Goal: Task Accomplishment & Management: Manage account settings

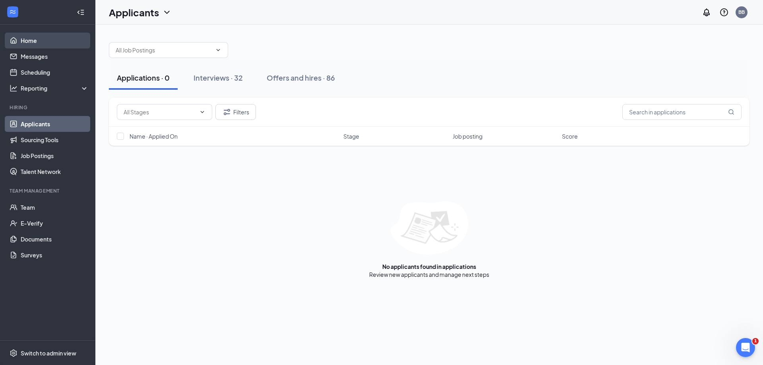
click at [31, 38] on link "Home" at bounding box center [55, 41] width 68 height 16
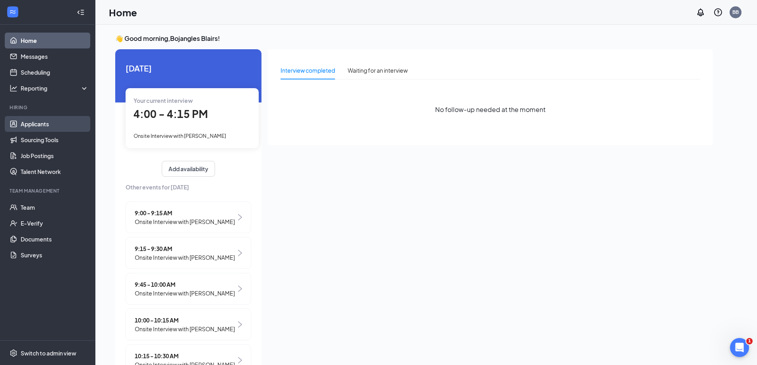
click at [39, 125] on link "Applicants" at bounding box center [55, 124] width 68 height 16
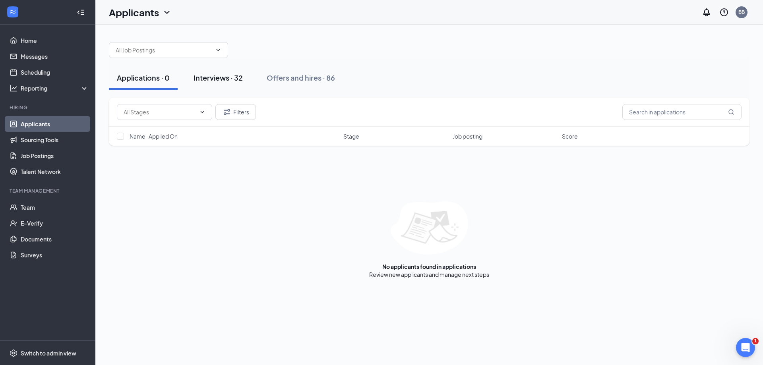
click at [228, 81] on div "Interviews · 32" at bounding box center [217, 78] width 49 height 10
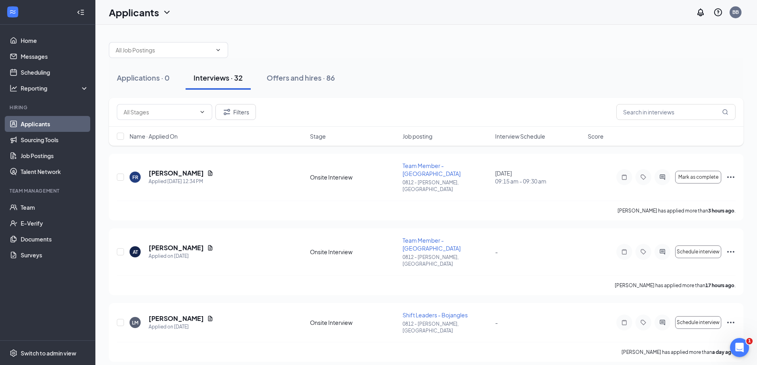
click at [540, 136] on span "Interview Schedule" at bounding box center [520, 136] width 50 height 8
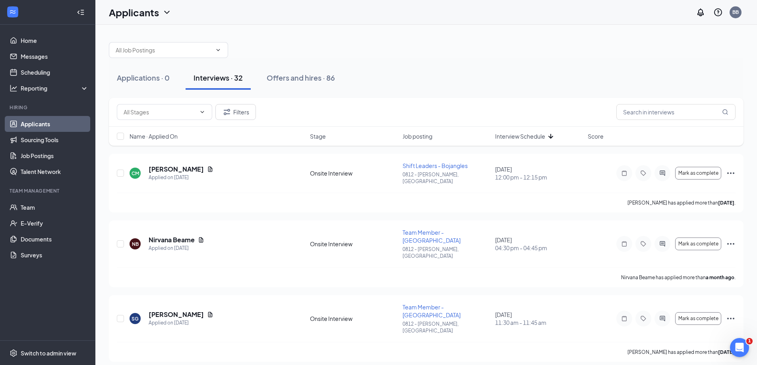
click at [529, 137] on span "Interview Schedule" at bounding box center [520, 136] width 50 height 8
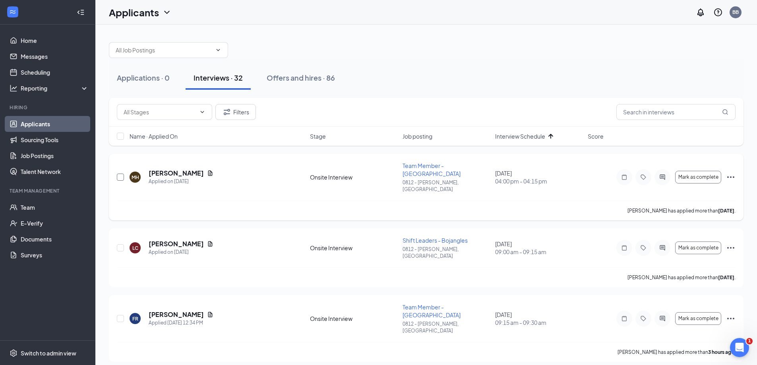
click at [121, 174] on input "checkbox" at bounding box center [120, 177] width 7 height 7
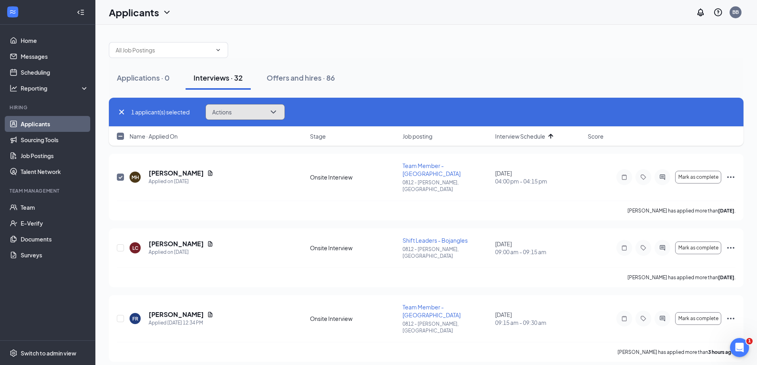
click at [240, 112] on button "Actions" at bounding box center [244, 112] width 79 height 16
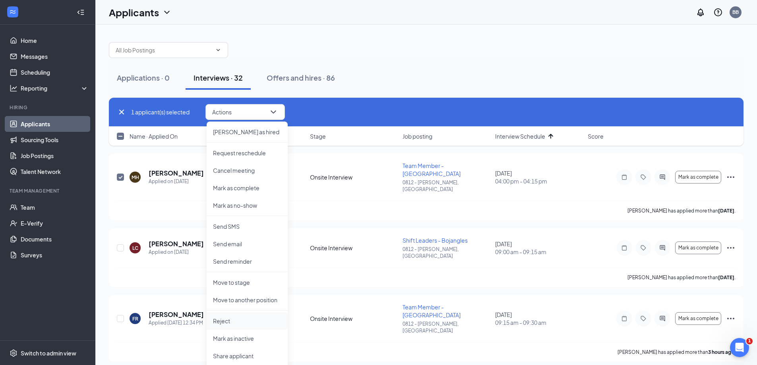
click at [228, 320] on p "Reject" at bounding box center [247, 321] width 68 height 8
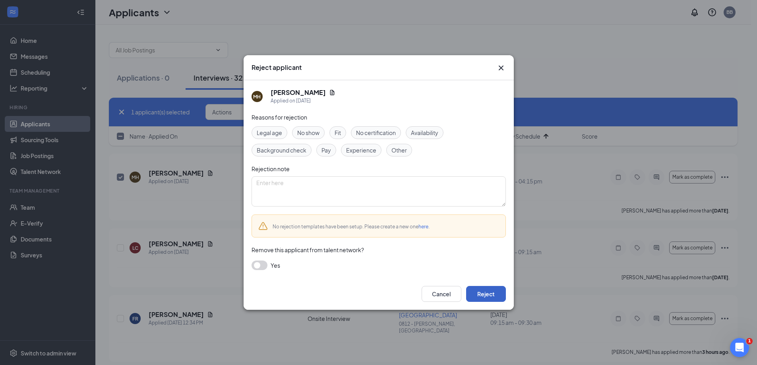
click at [485, 291] on button "Reject" at bounding box center [486, 294] width 40 height 16
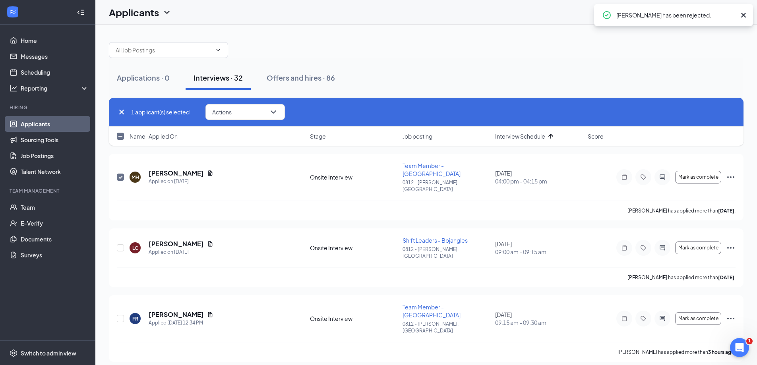
checkbox input "false"
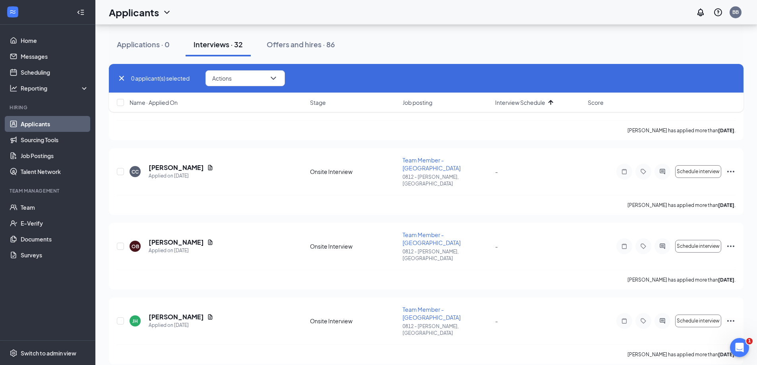
scroll to position [1667, 0]
